Goal: Task Accomplishment & Management: Manage account settings

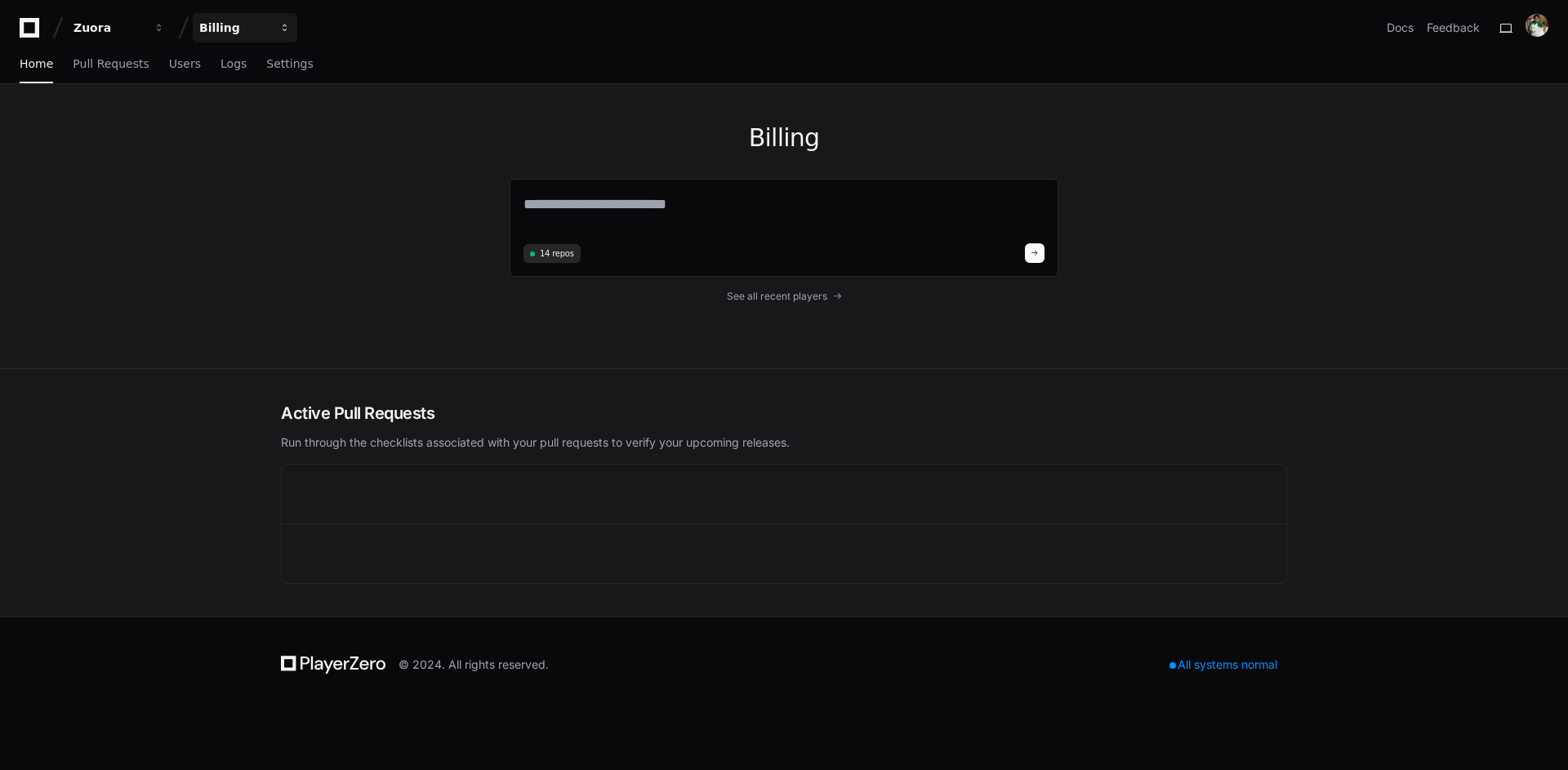
click at [247, 30] on div "Billing" at bounding box center [235, 27] width 70 height 16
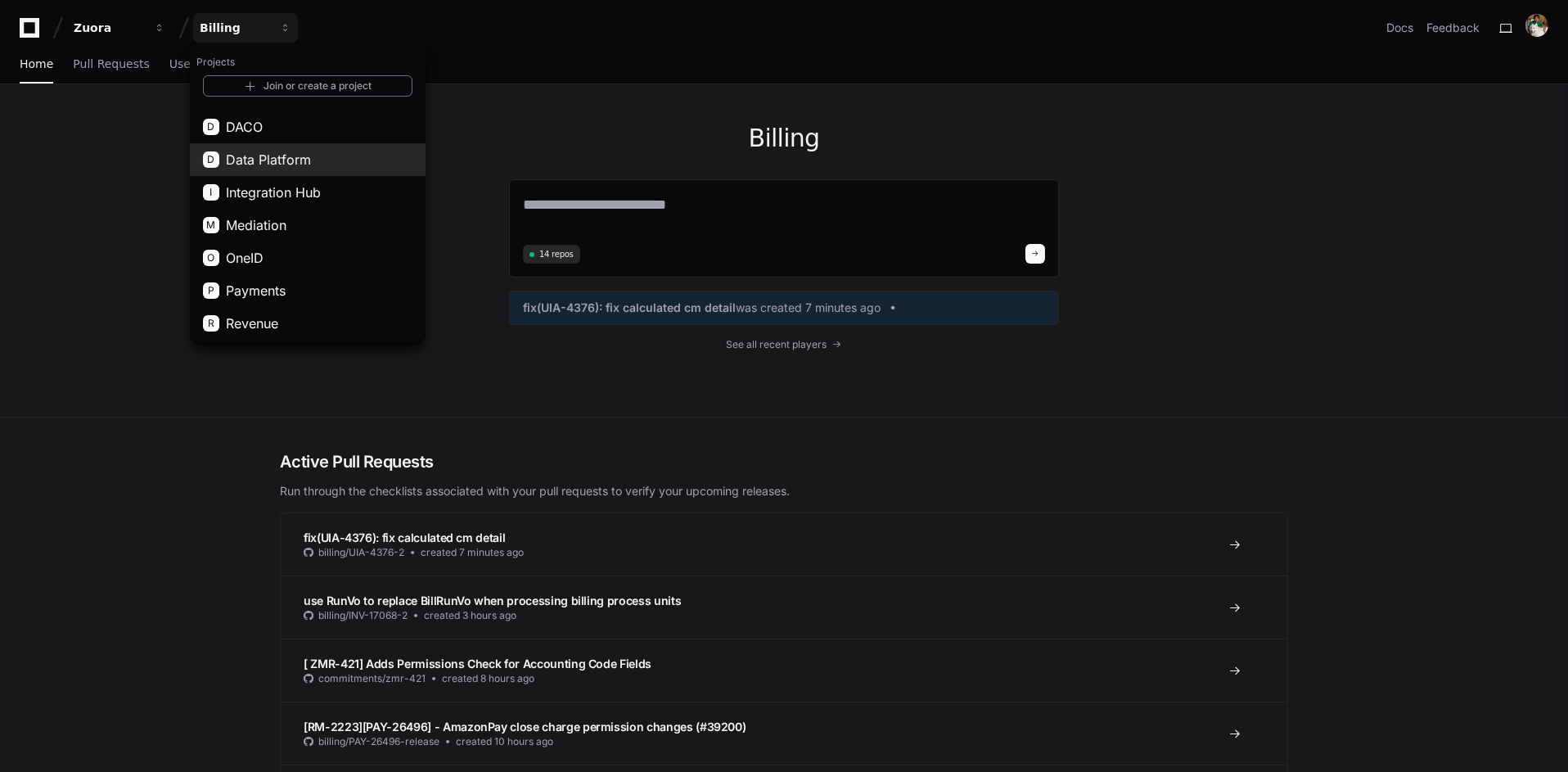
click at [356, 158] on button "D Data Platform" at bounding box center [308, 159] width 235 height 33
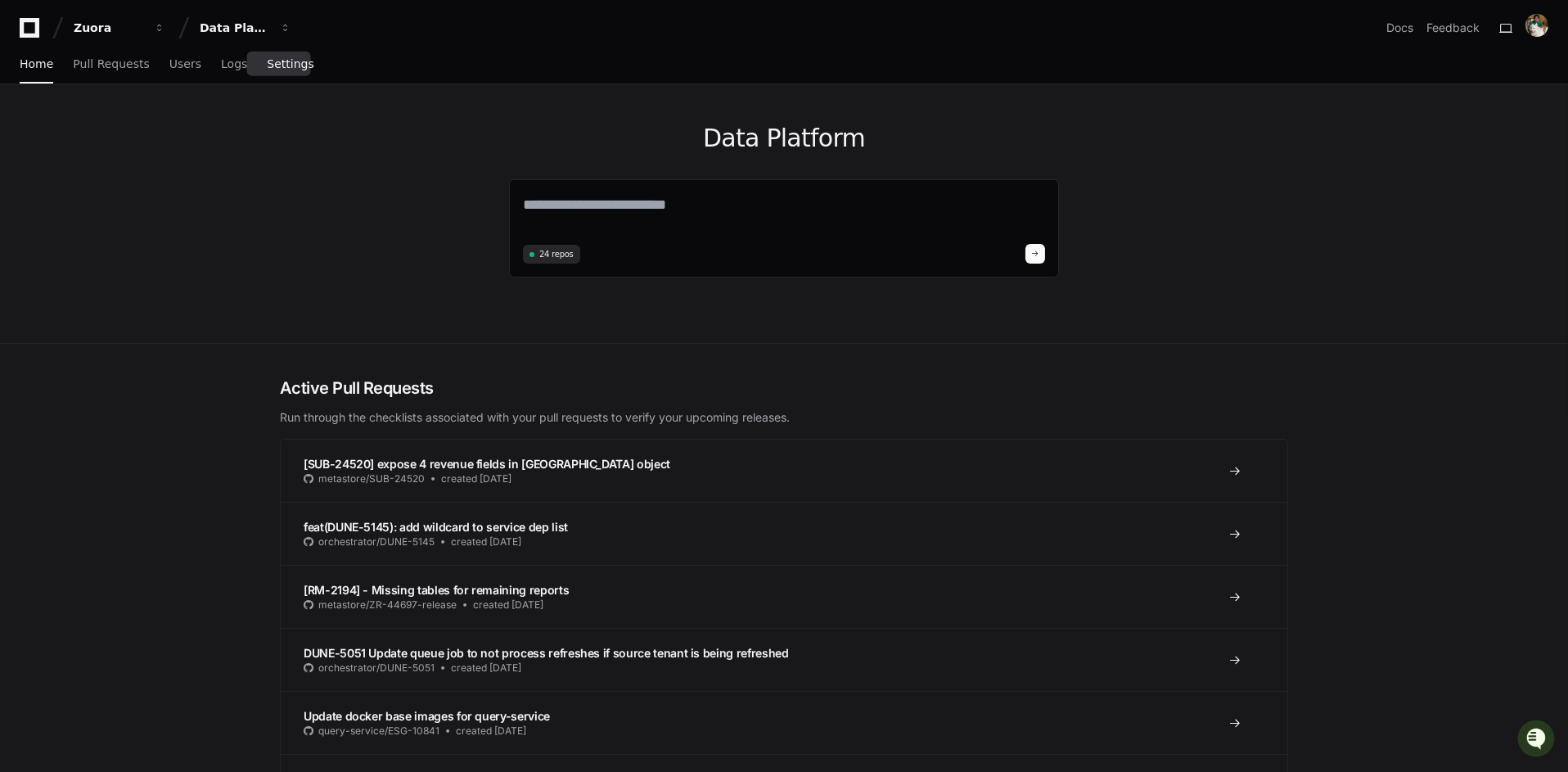
click at [278, 71] on link "Settings" at bounding box center [289, 65] width 46 height 38
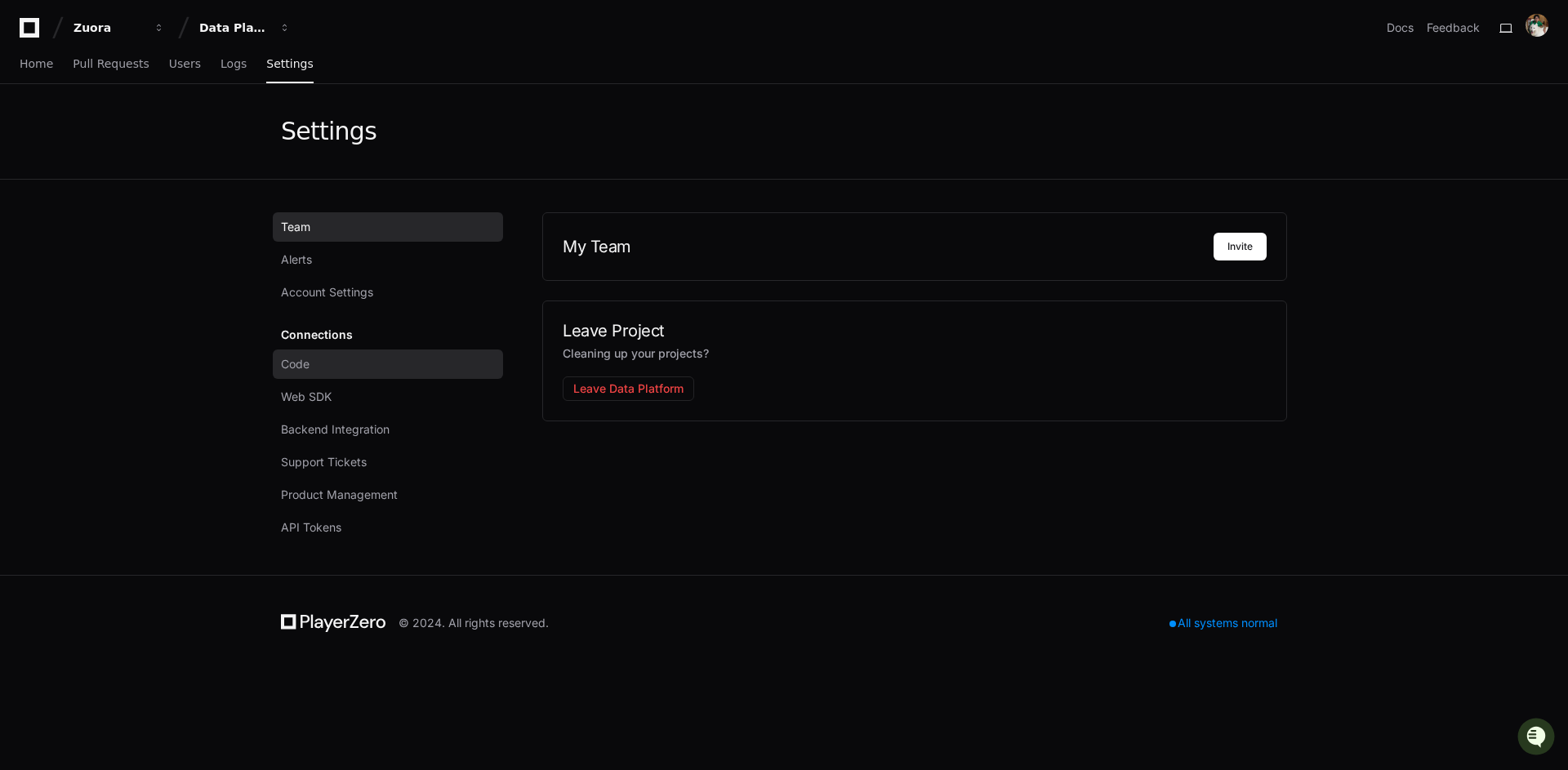
click at [357, 362] on link "Code" at bounding box center [388, 364] width 231 height 29
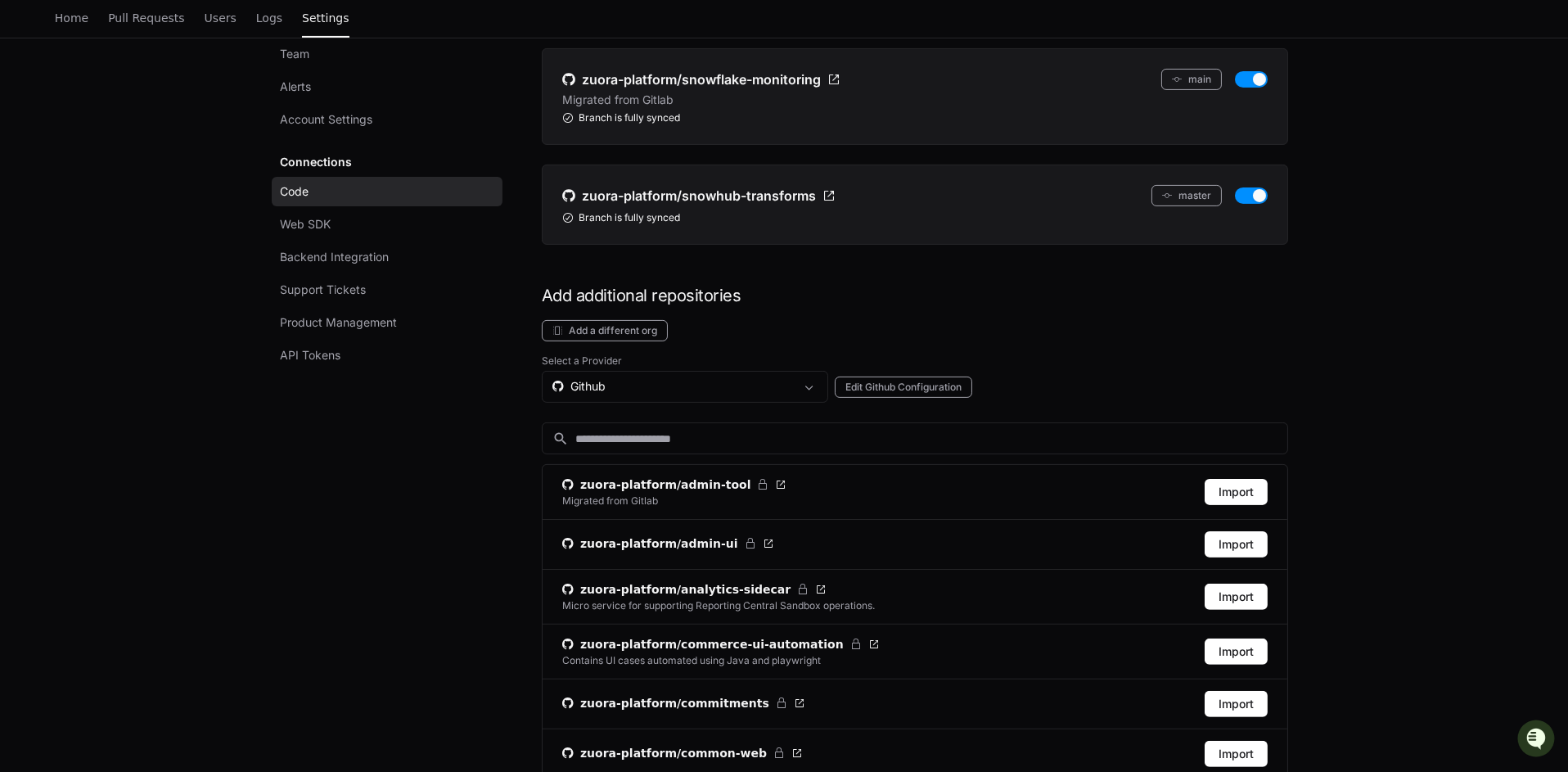
scroll to position [1265, 0]
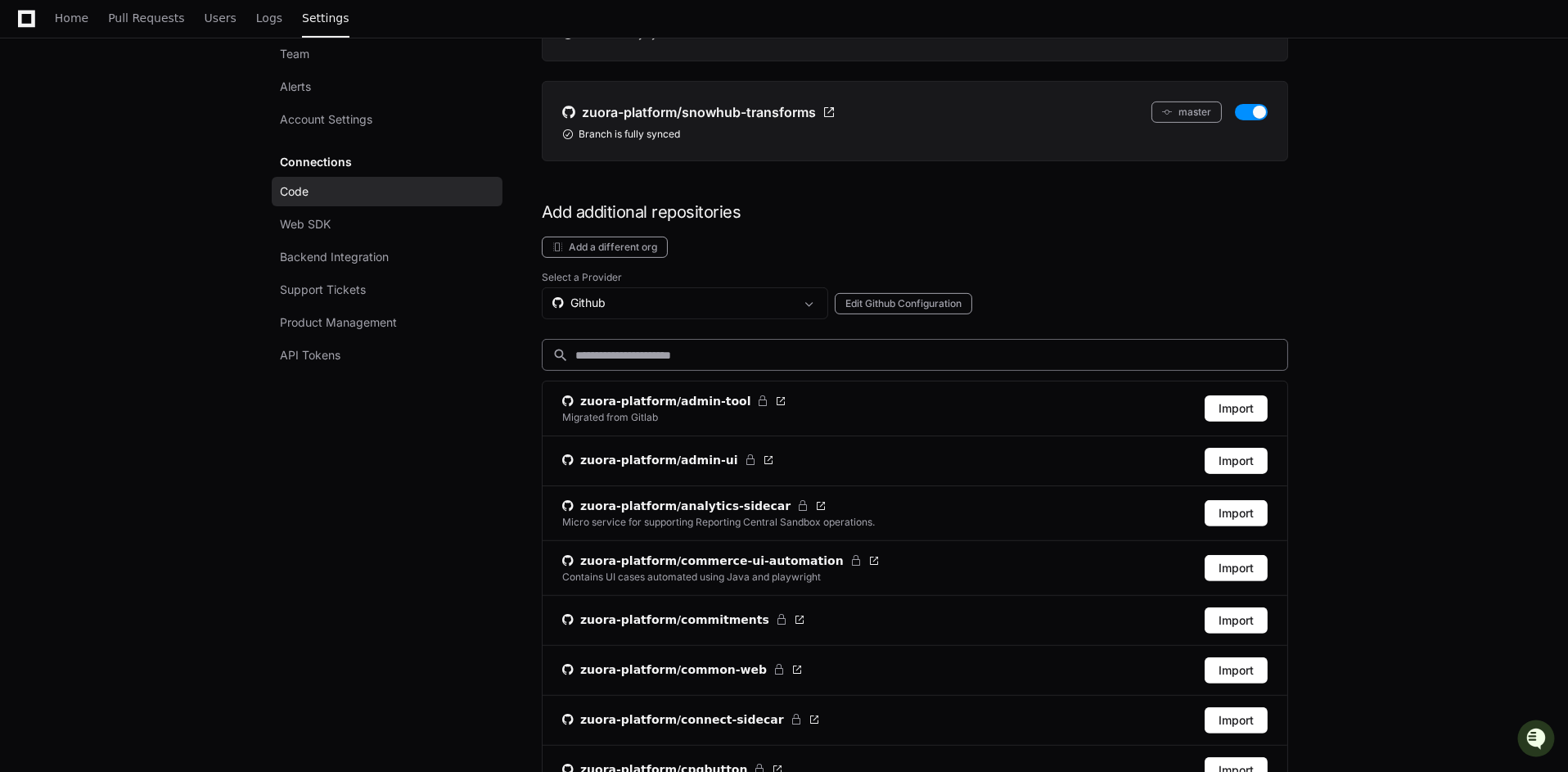
click at [862, 347] on input at bounding box center [926, 355] width 702 height 16
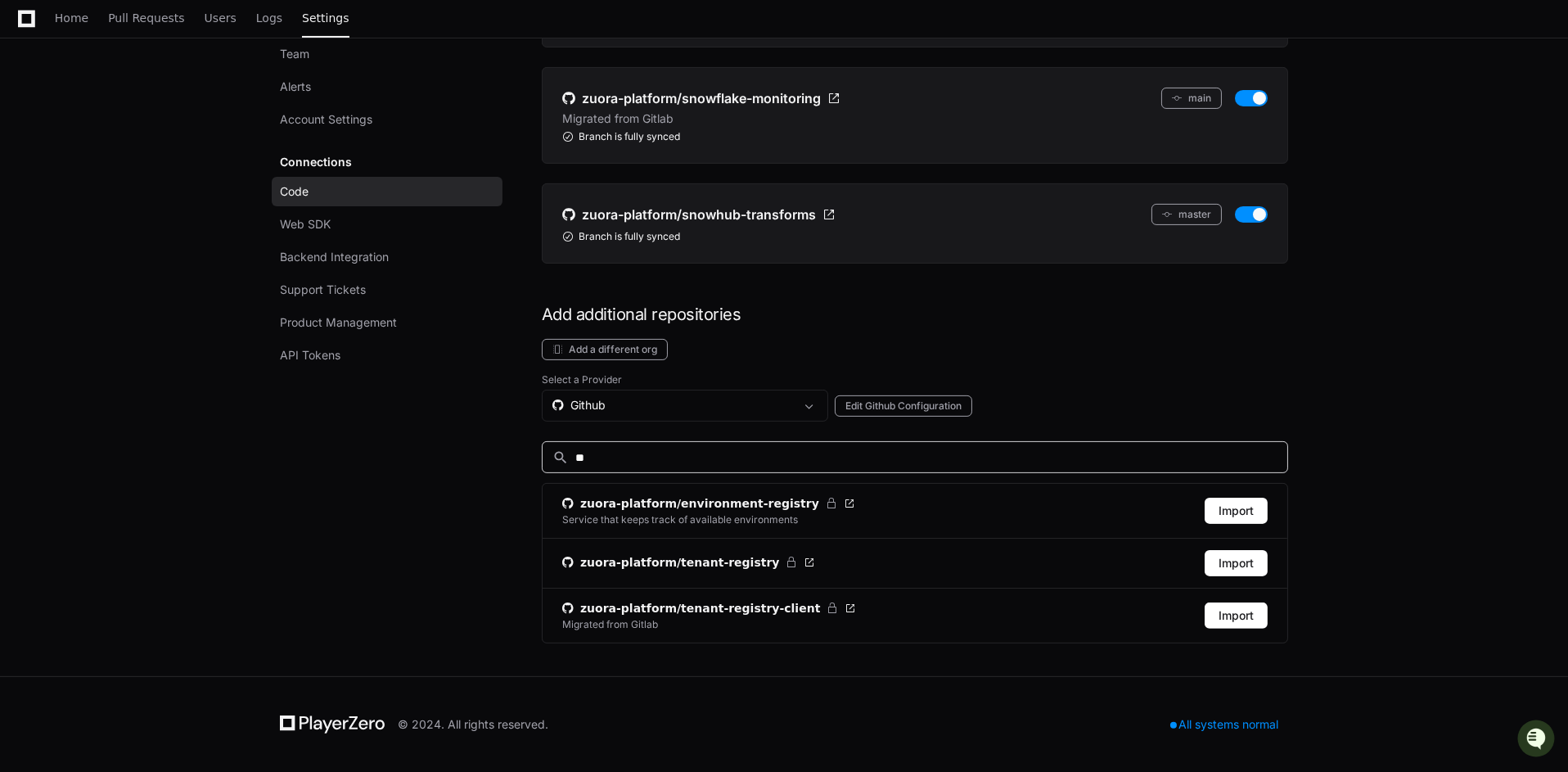
type input "*"
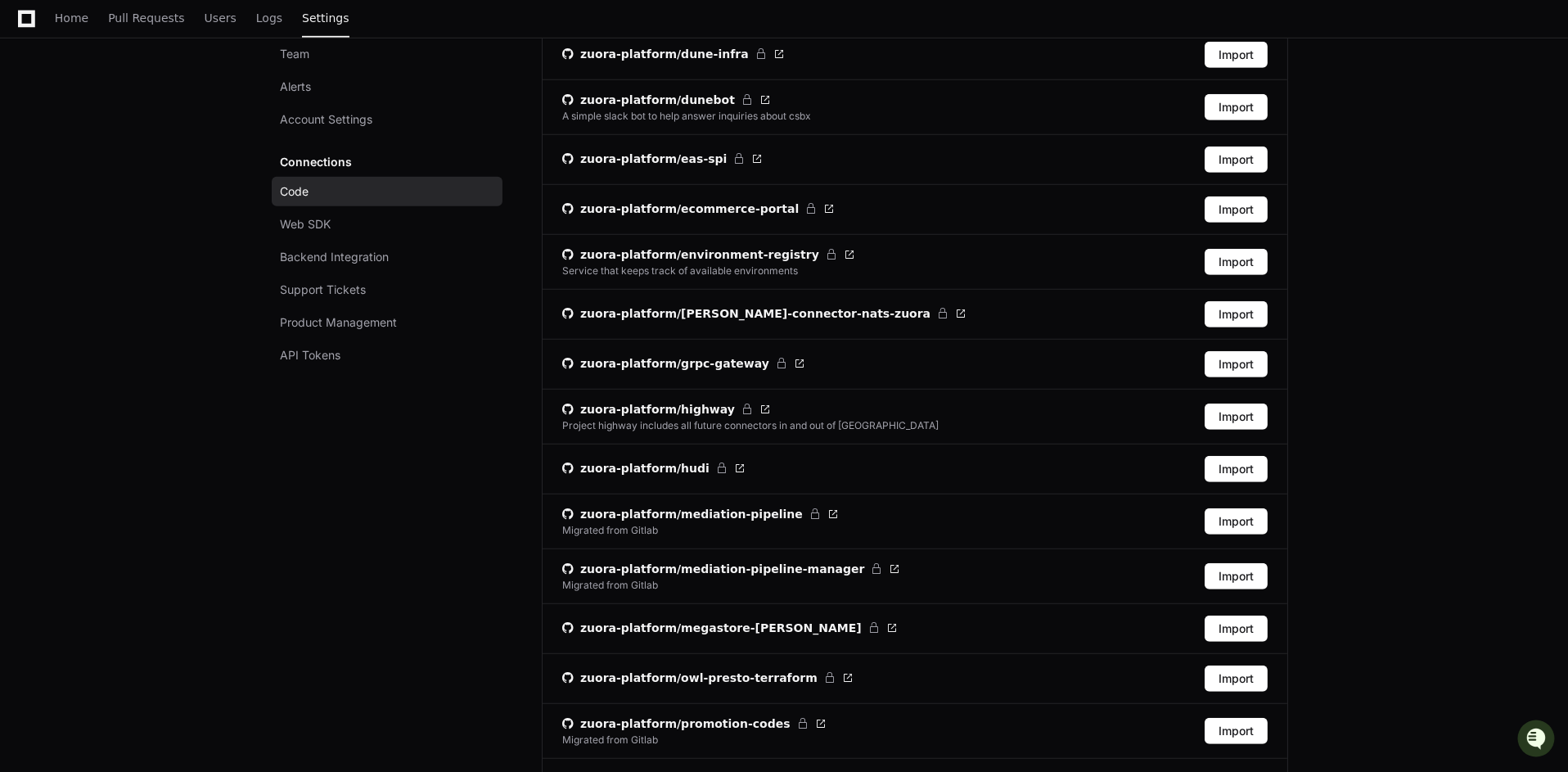
scroll to position [2147, 0]
